Goal: Navigation & Orientation: Find specific page/section

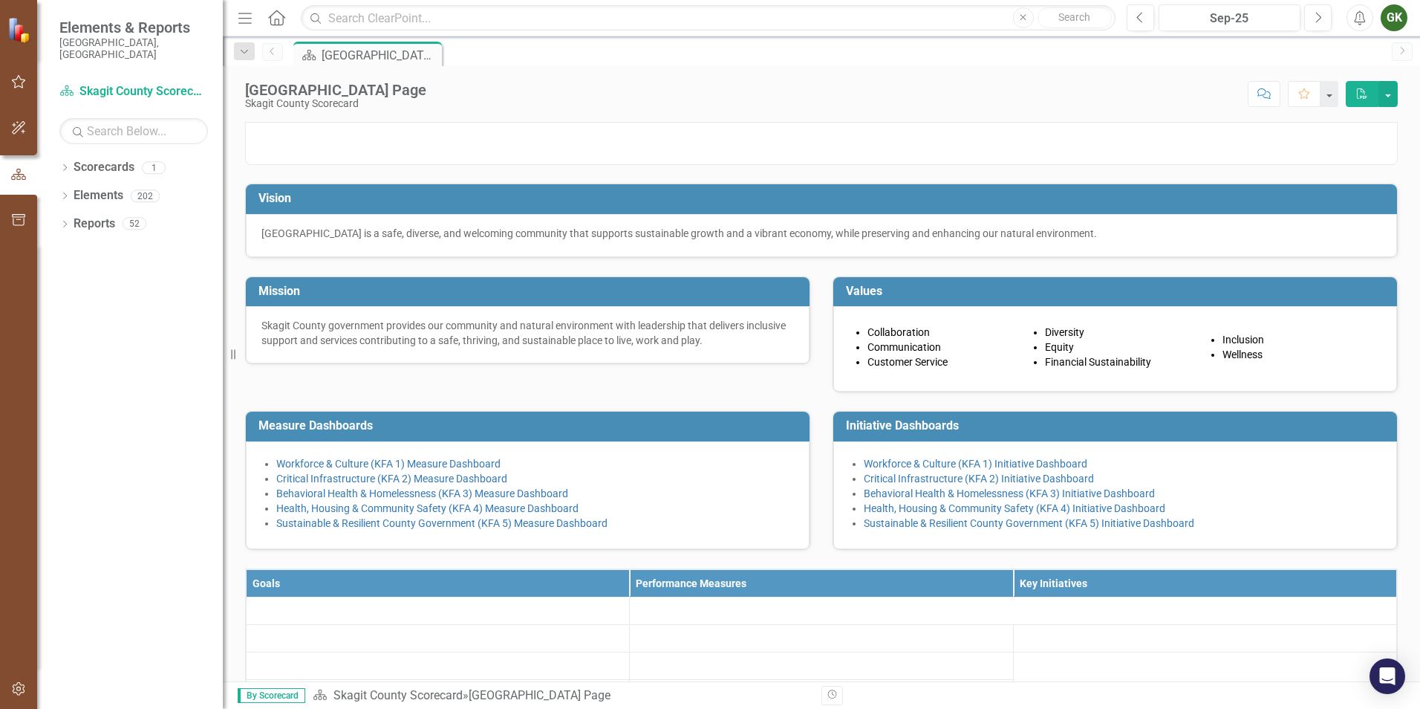
scroll to position [74, 0]
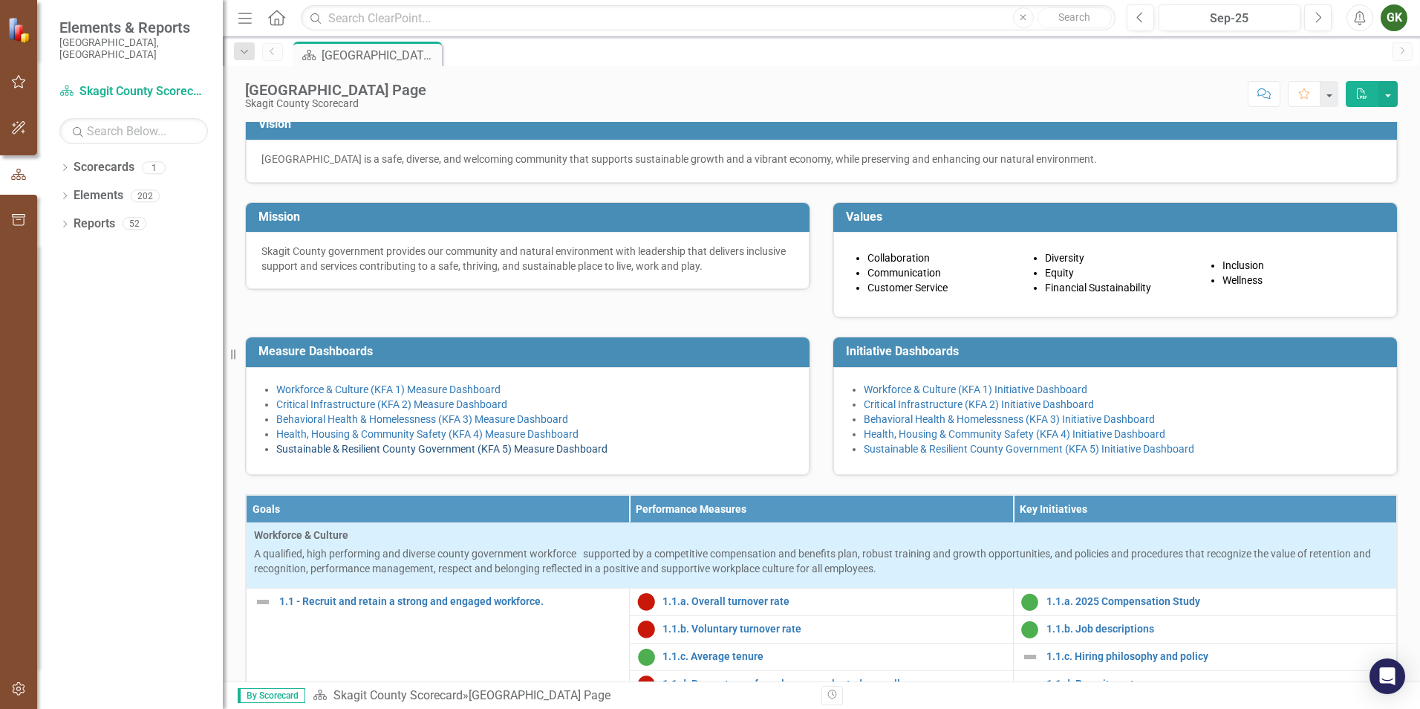
click at [363, 455] on link "Sustainable & Resilient County Government (KFA 5) Measure Dashboard" at bounding box center [441, 449] width 331 height 12
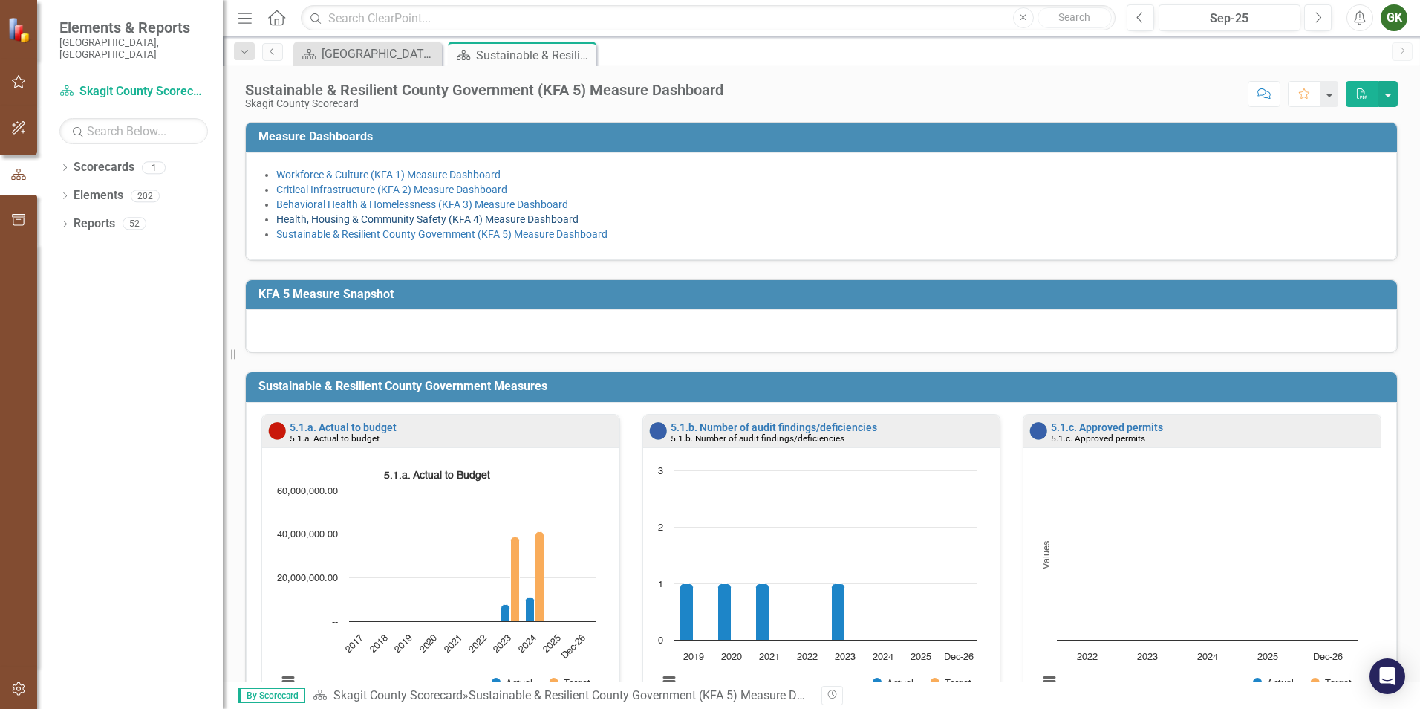
click at [409, 218] on link "Health, Housing & Community Safety (KFA 4) Measure Dashboard" at bounding box center [427, 219] width 302 height 12
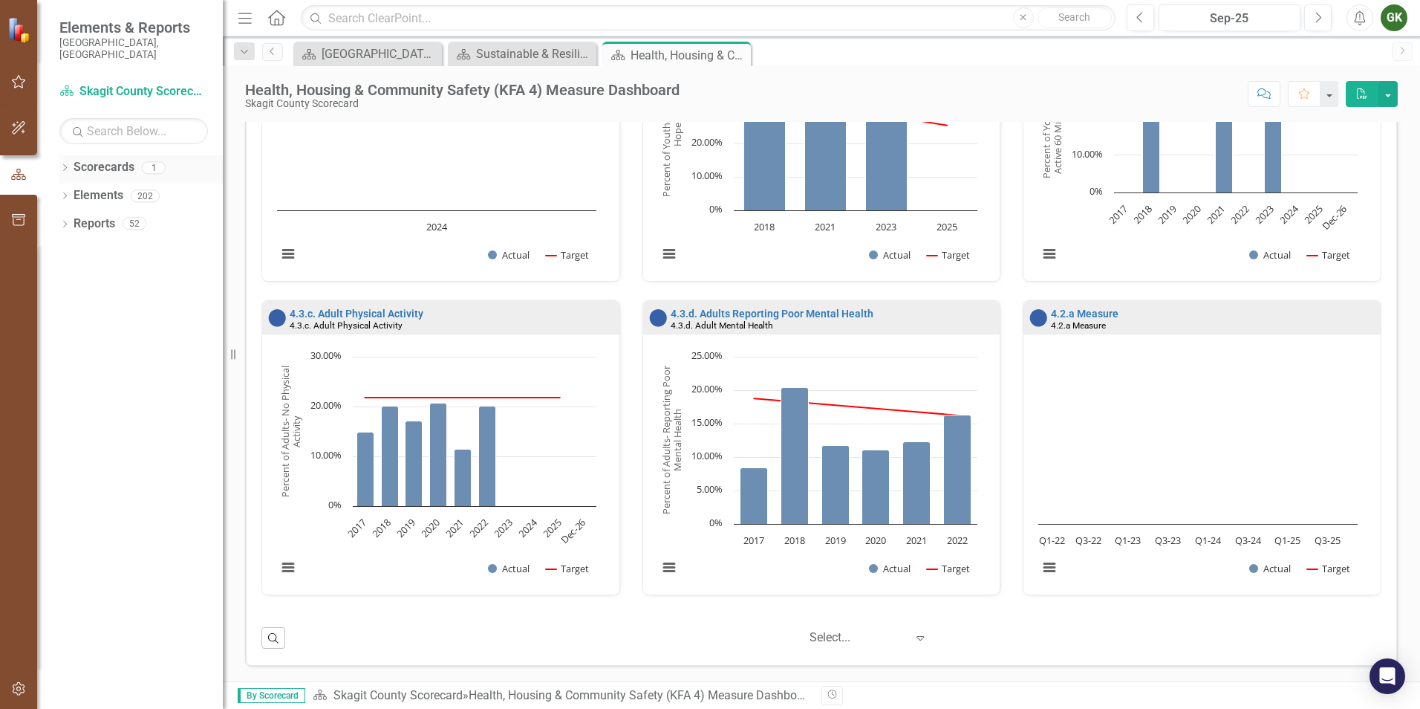
click at [103, 161] on link "Scorecards" at bounding box center [104, 167] width 61 height 17
click at [131, 83] on link "Scorecard Skagit County Scorecard" at bounding box center [133, 91] width 149 height 17
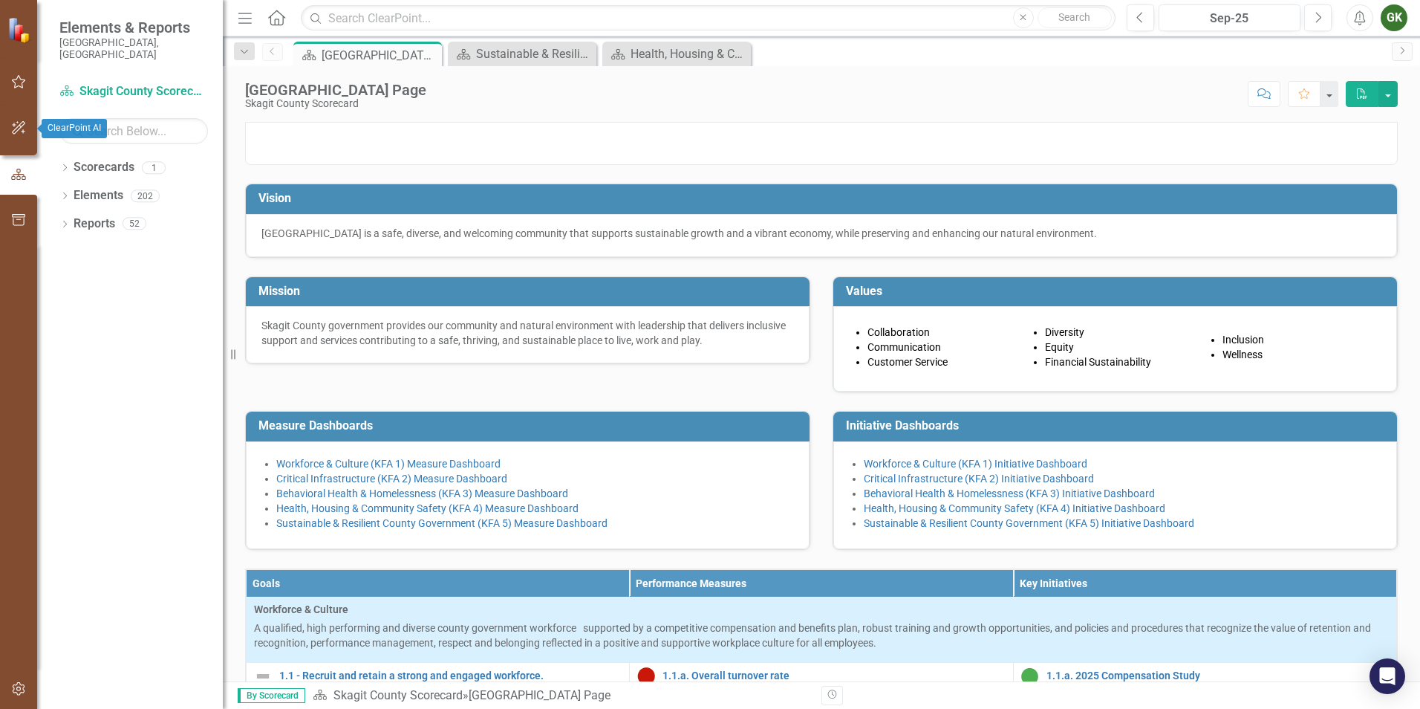
click at [14, 129] on icon "button" at bounding box center [19, 128] width 16 height 12
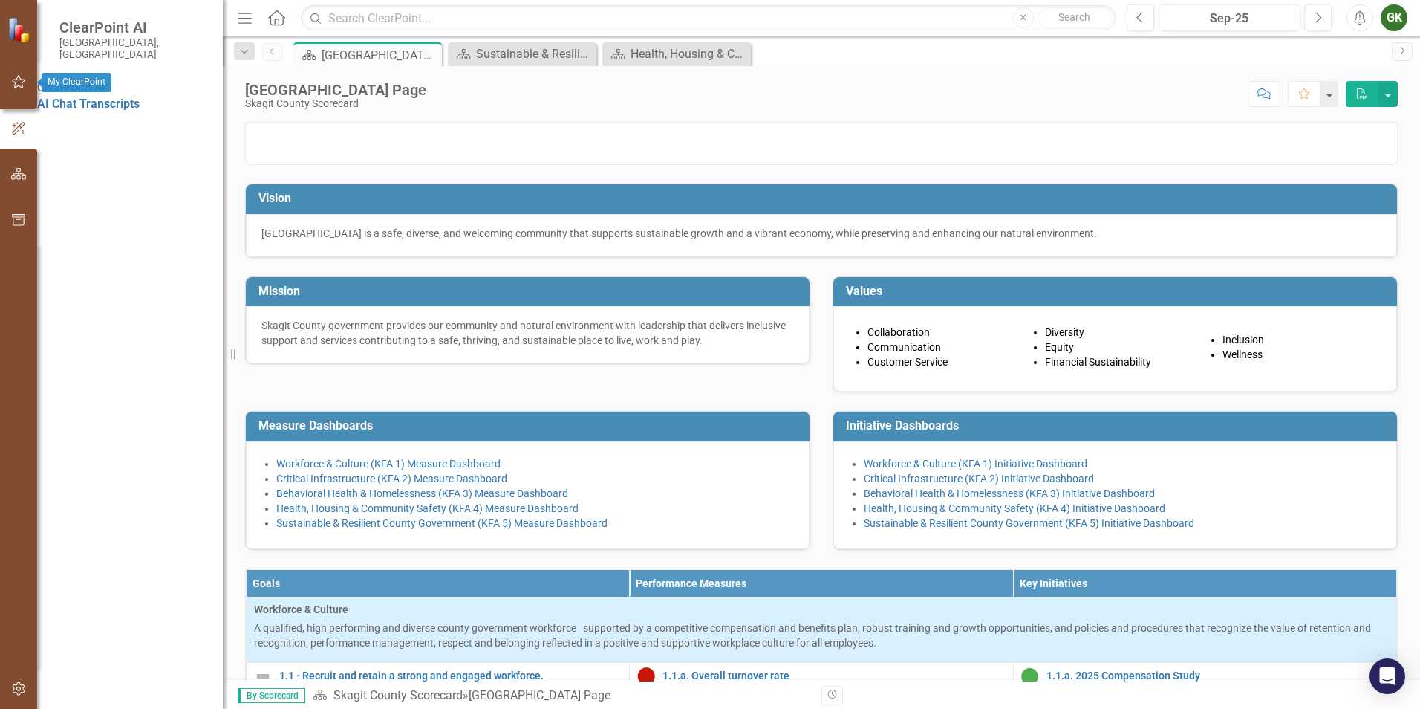
click at [19, 92] on button "button" at bounding box center [18, 82] width 33 height 31
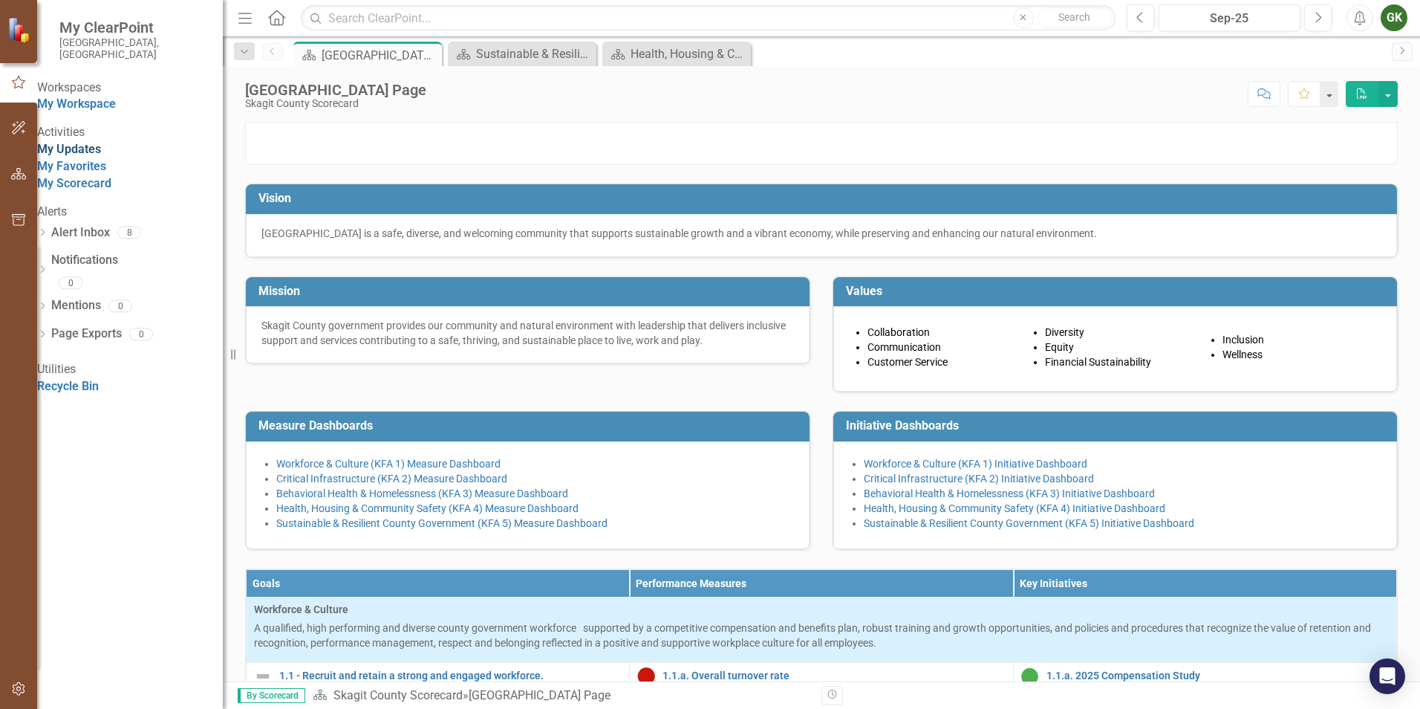
click at [70, 156] on link "My Updates" at bounding box center [69, 149] width 64 height 14
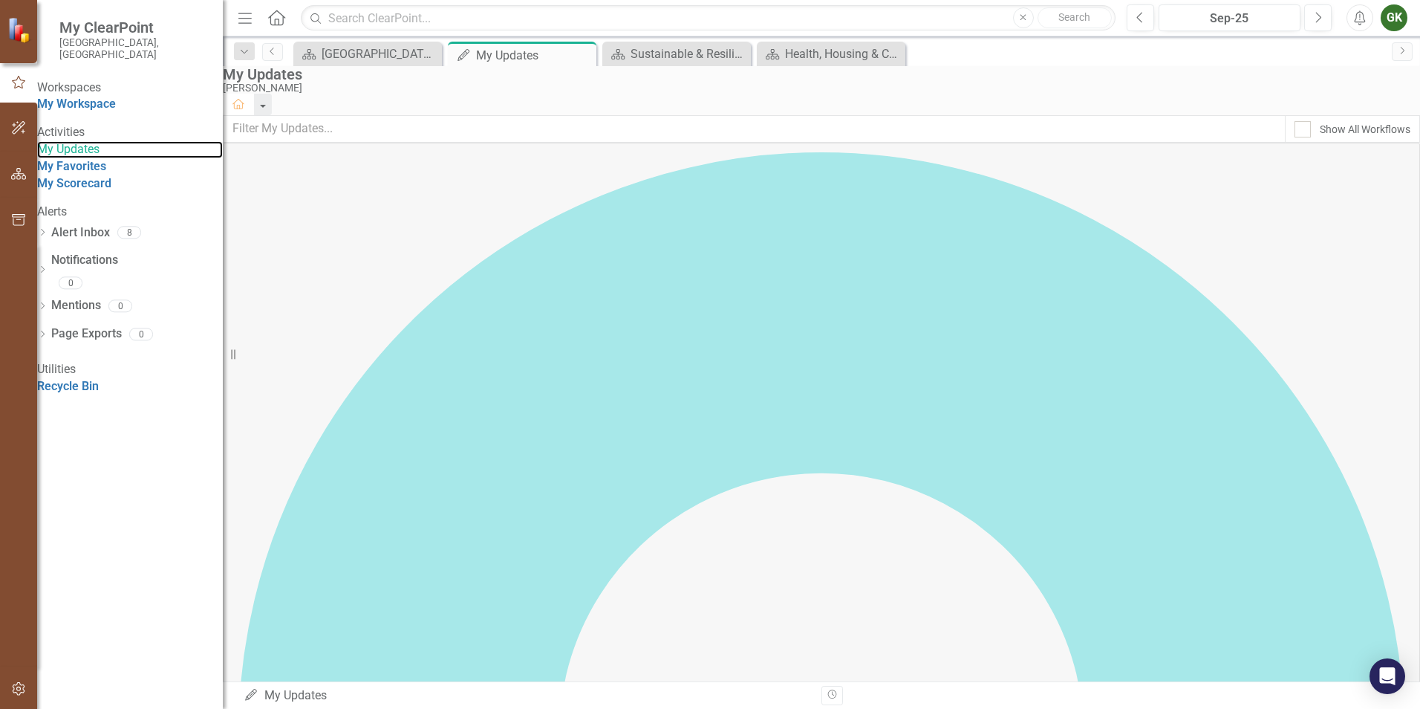
scroll to position [21, 0]
